Goal: Task Accomplishment & Management: Complete application form

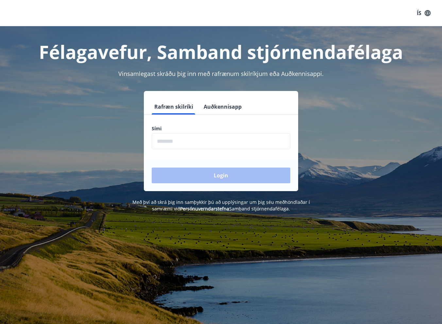
click at [222, 142] on input "phone" at bounding box center [221, 141] width 139 height 16
type input "********"
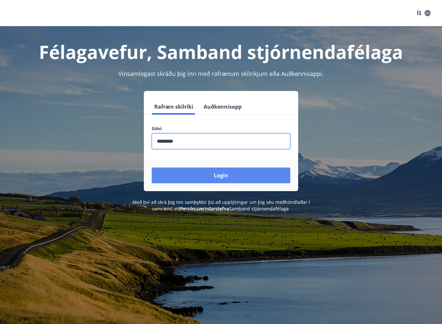
click at [177, 174] on button "Login" at bounding box center [221, 175] width 139 height 16
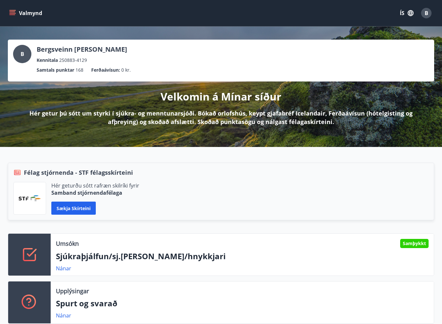
click at [19, 14] on button "Valmynd" at bounding box center [26, 13] width 37 height 12
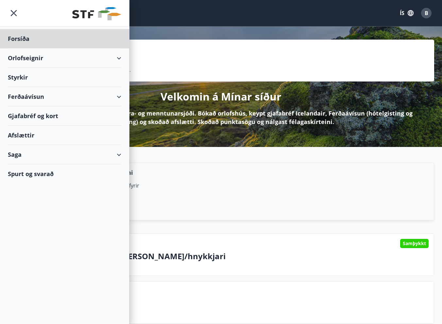
click at [29, 79] on div "Styrkir" at bounding box center [64, 77] width 113 height 19
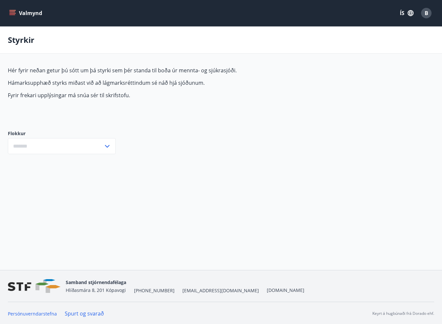
type input "***"
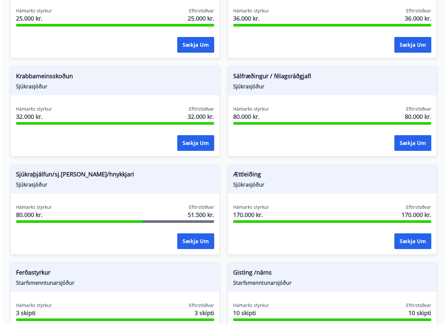
scroll to position [687, 0]
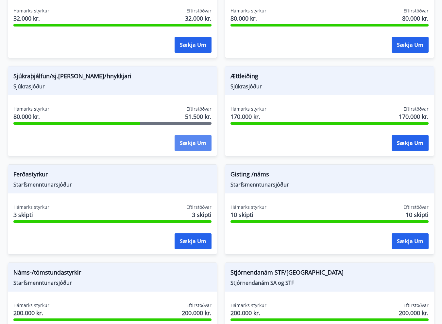
click at [186, 140] on button "Sækja um" at bounding box center [193, 143] width 37 height 16
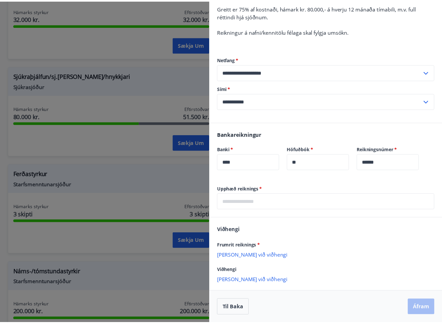
scroll to position [0, 0]
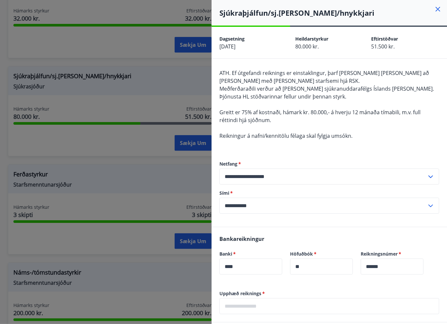
click at [435, 9] on icon at bounding box center [438, 9] width 8 height 8
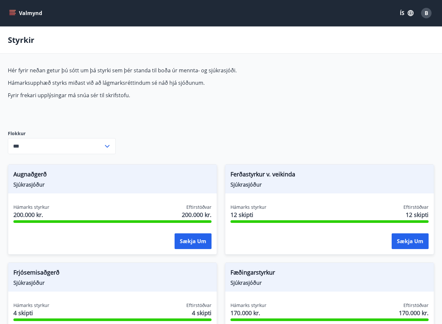
click at [16, 9] on button "Valmynd" at bounding box center [26, 13] width 37 height 12
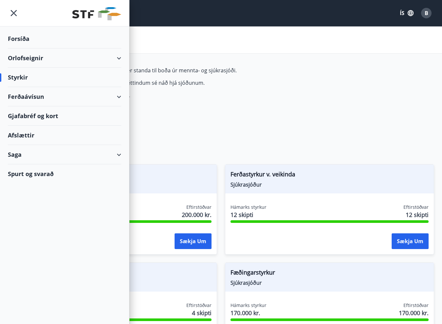
click at [62, 152] on div "Saga" at bounding box center [64, 154] width 113 height 19
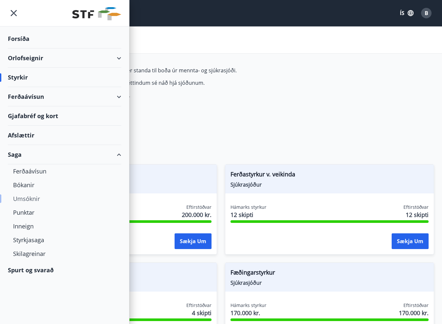
click at [33, 197] on div "Umsóknir" at bounding box center [64, 199] width 103 height 14
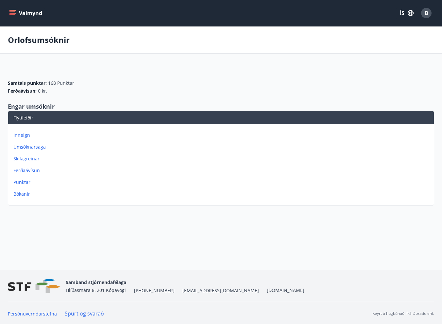
click at [11, 10] on icon "menu" at bounding box center [12, 10] width 7 height 1
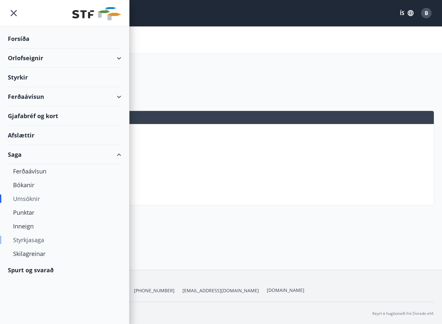
click at [32, 239] on div "Styrkjasaga" at bounding box center [64, 240] width 103 height 14
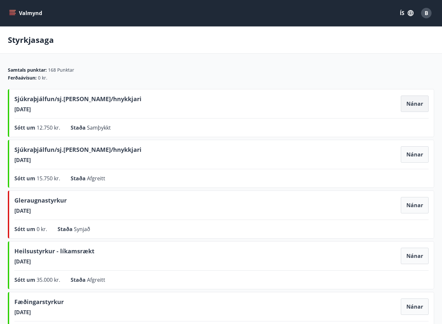
click at [418, 105] on button "Nánar" at bounding box center [415, 103] width 28 height 16
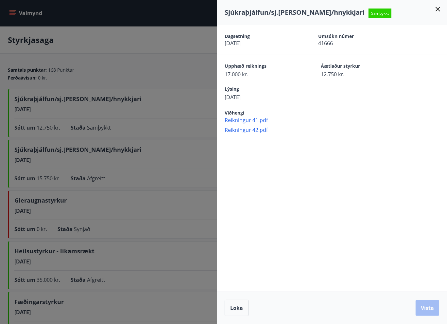
click at [437, 9] on icon at bounding box center [437, 9] width 5 height 5
